Goal: Find specific page/section: Find specific page/section

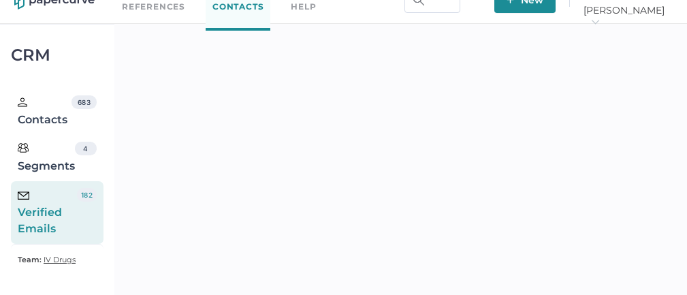
scroll to position [24, 0]
click at [61, 208] on div "Verified Emails" at bounding box center [47, 212] width 59 height 49
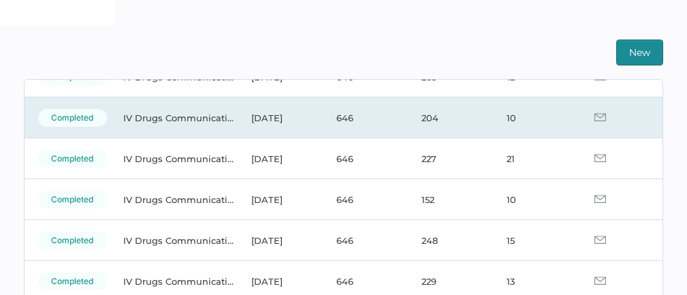
scroll to position [123, 0]
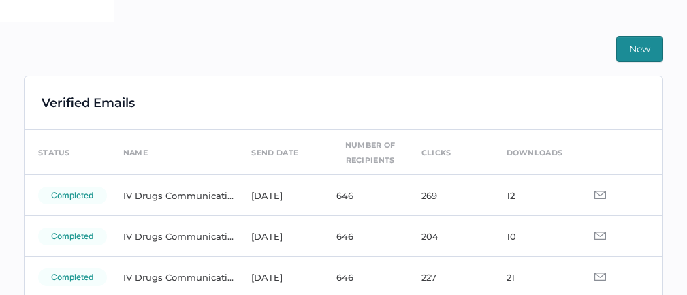
scroll to position [304, 0]
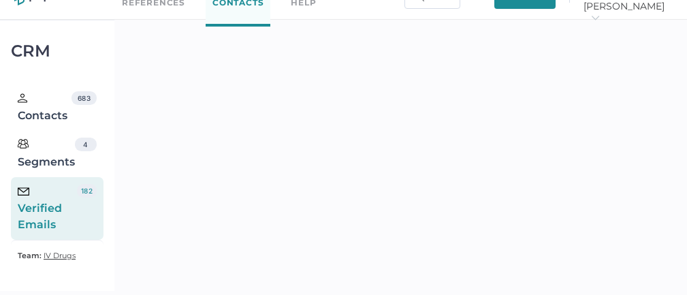
click at [71, 205] on div "Verified Emails" at bounding box center [47, 208] width 59 height 49
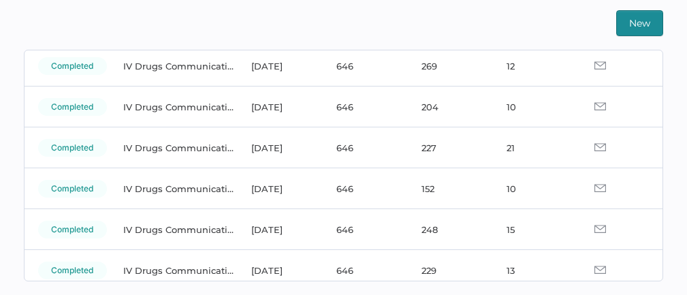
scroll to position [106, 0]
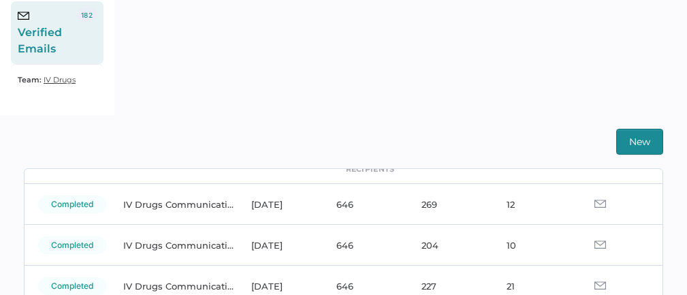
scroll to position [88, 0]
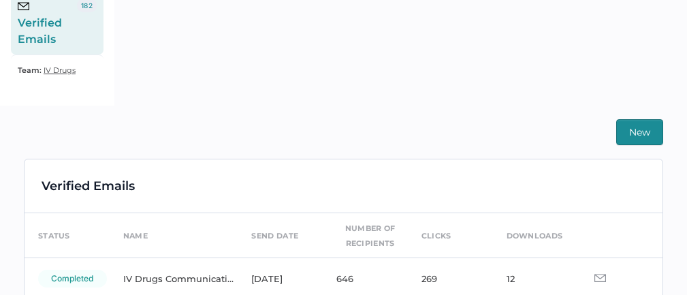
scroll to position [243, 0]
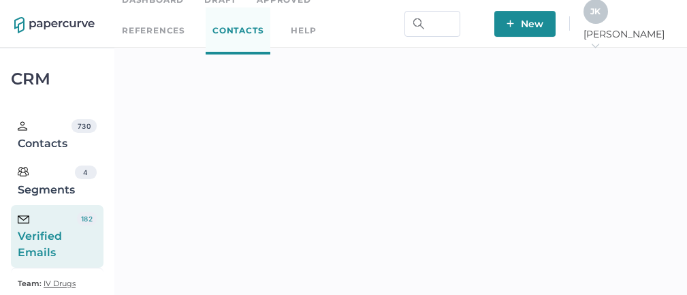
click at [601, 16] on span "J K" at bounding box center [595, 11] width 10 height 10
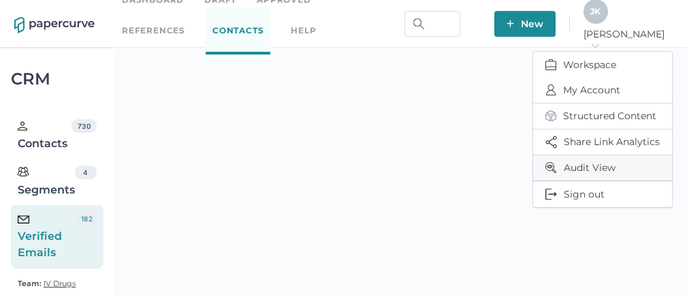
click at [582, 164] on span "Audit View" at bounding box center [602, 167] width 114 height 25
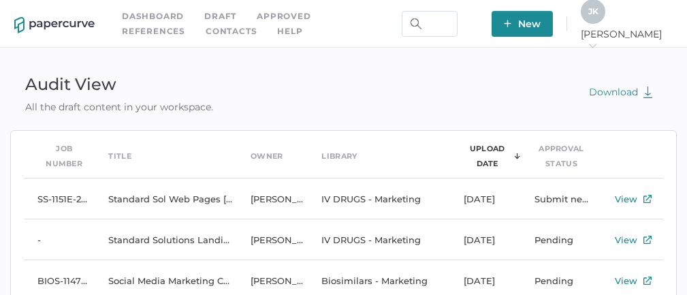
click at [605, 22] on div "J K" at bounding box center [593, 11] width 25 height 25
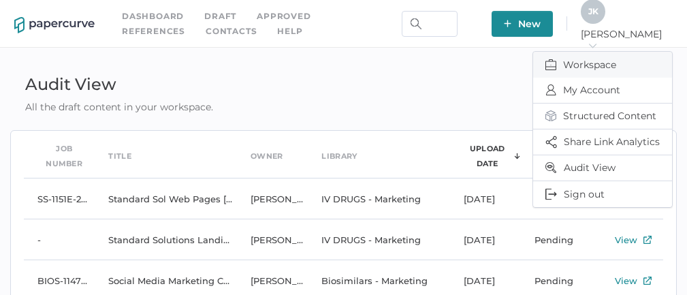
click at [589, 59] on span "Workspace" at bounding box center [602, 65] width 114 height 26
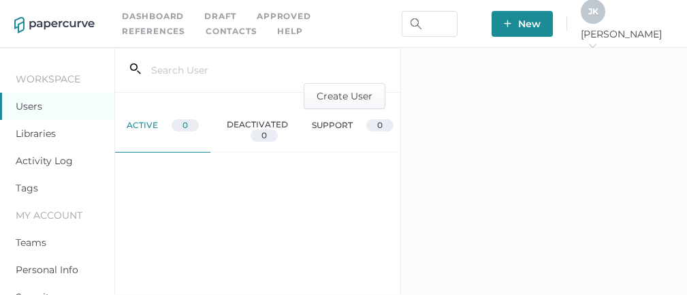
click at [63, 159] on link "Activity Log" at bounding box center [44, 161] width 57 height 12
